Goal: Task Accomplishment & Management: Use online tool/utility

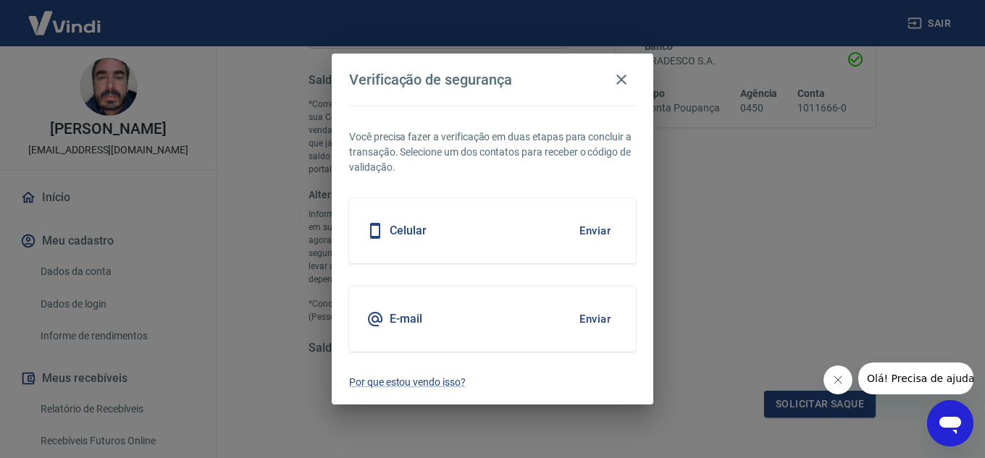
click at [422, 316] on div "E-mail Enviar" at bounding box center [492, 319] width 287 height 65
click at [605, 319] on button "Enviar" at bounding box center [594, 319] width 47 height 30
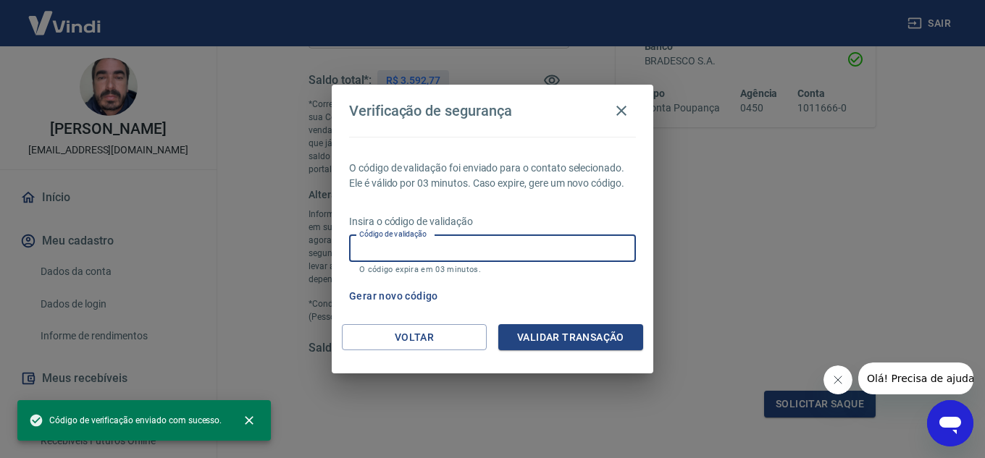
click at [395, 249] on input "Código de validação" at bounding box center [492, 248] width 287 height 27
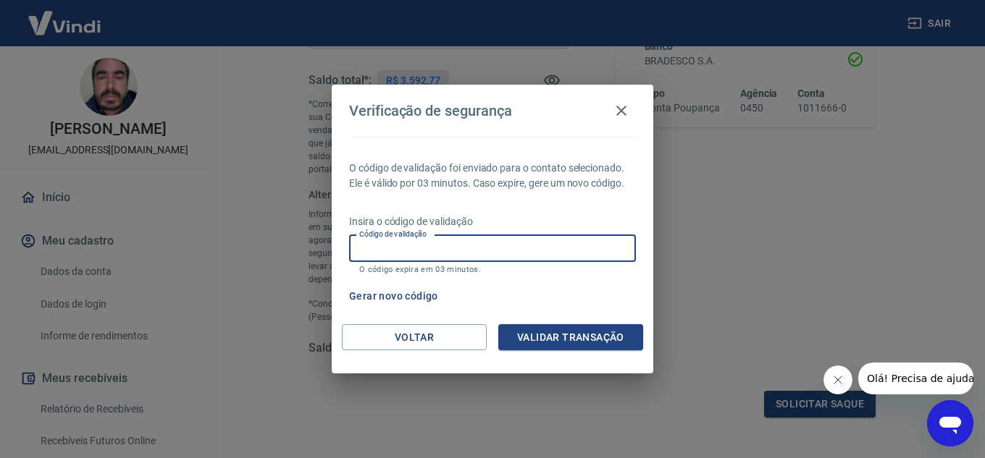
paste input "544280"
type input "544280"
click at [567, 340] on button "Validar transação" at bounding box center [570, 337] width 145 height 27
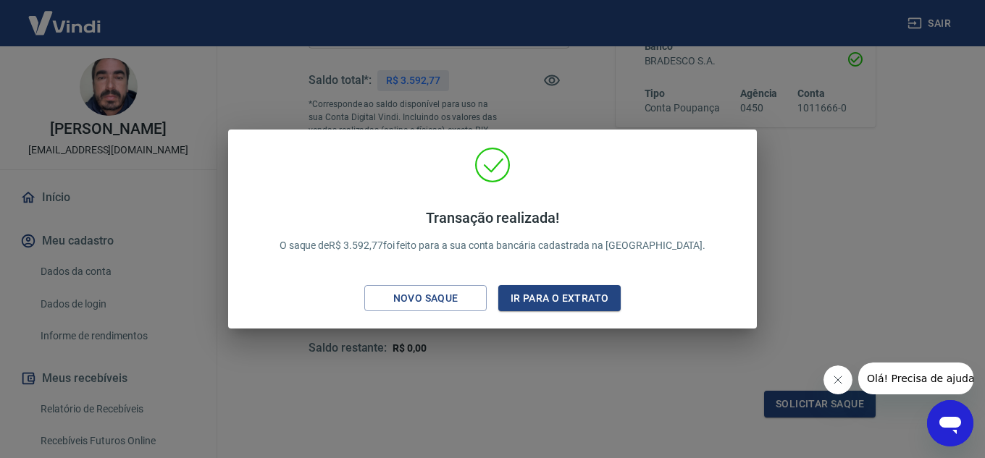
drag, startPoint x: 576, startPoint y: 299, endPoint x: 581, endPoint y: 253, distance: 45.9
click at [581, 253] on div "Transação realizada! O saque de R$ 3.592,77 foi feito para a sua conta bancária…" at bounding box center [492, 232] width 505 height 171
click at [562, 300] on button "Ir para o extrato" at bounding box center [559, 298] width 122 height 27
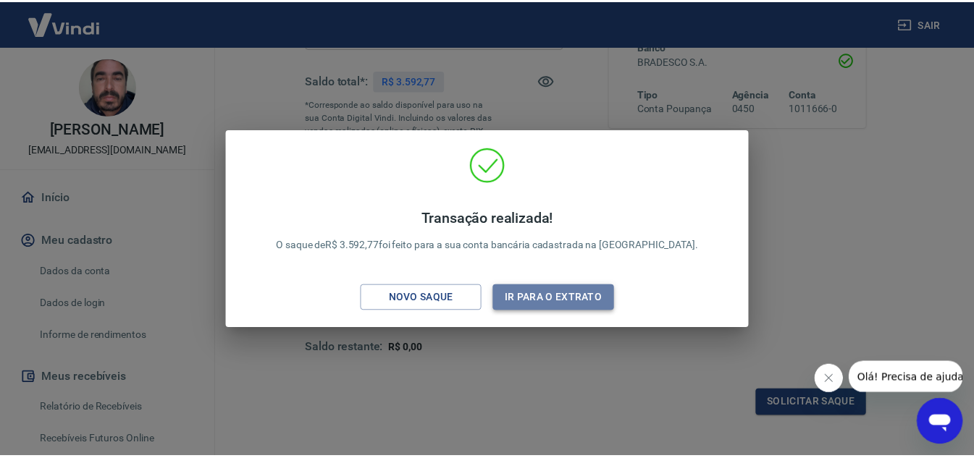
scroll to position [258, 0]
